Goal: Navigation & Orientation: Find specific page/section

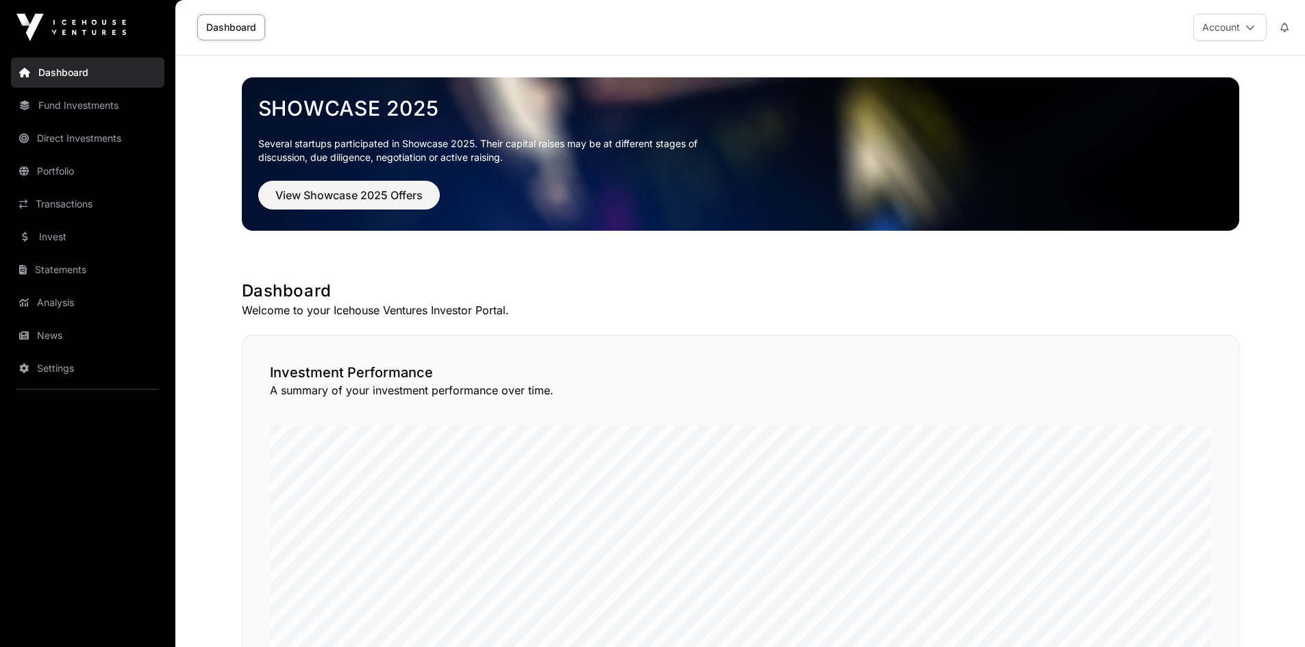
click at [41, 337] on link "News" at bounding box center [87, 336] width 153 height 30
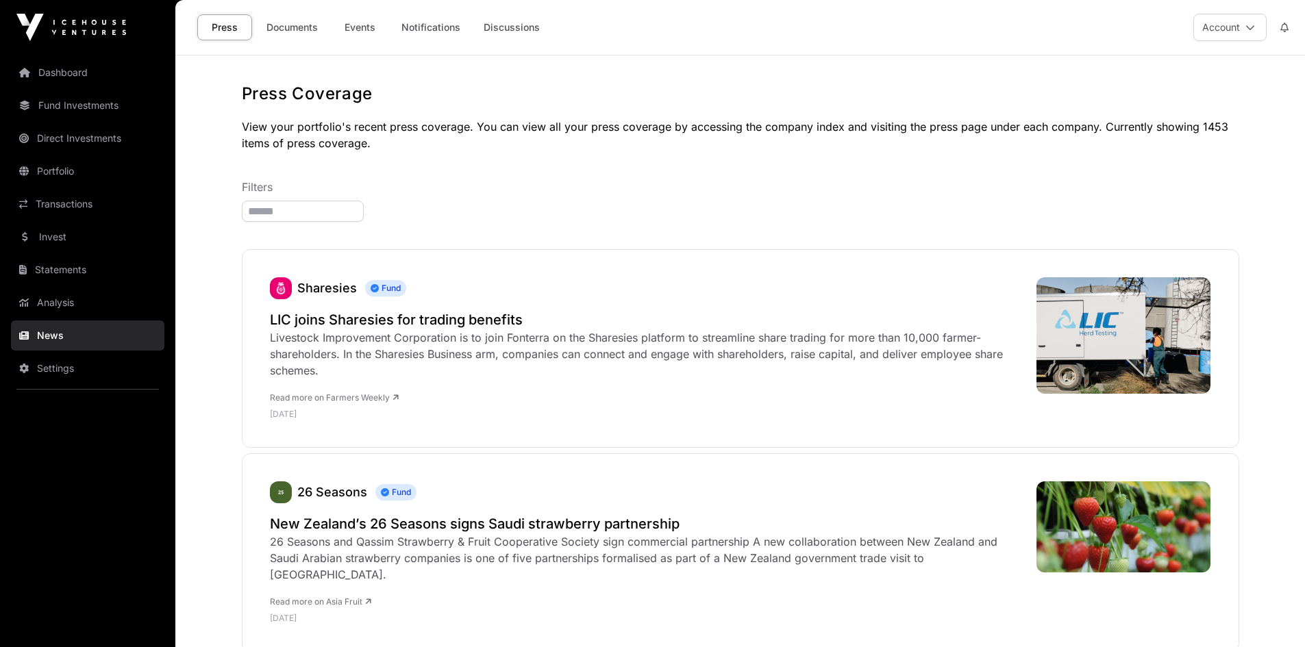
click at [288, 23] on link "Documents" at bounding box center [292, 27] width 69 height 26
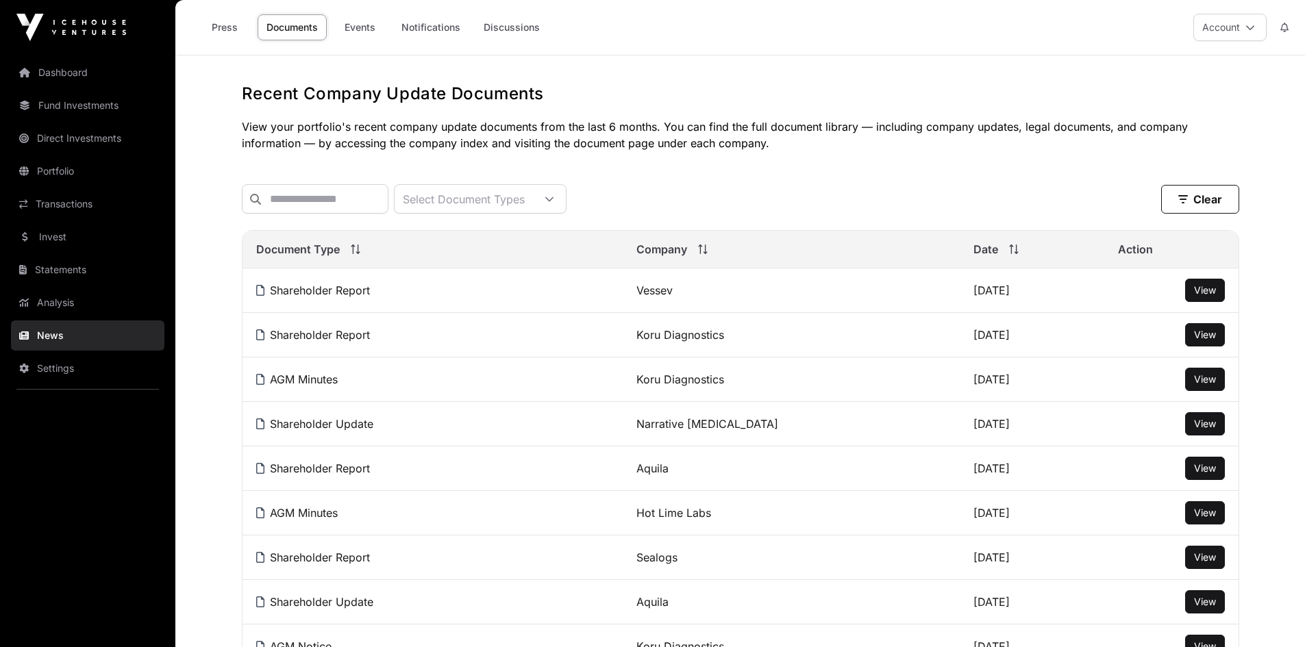
click at [374, 29] on link "Events" at bounding box center [359, 27] width 55 height 26
